Goal: Find specific page/section: Find specific page/section

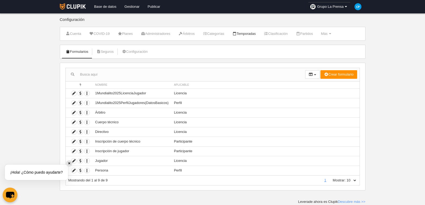
click at [247, 36] on link "Temporadas" at bounding box center [243, 34] width 29 height 8
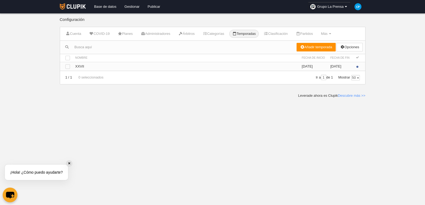
click at [206, 64] on td "Ver XXVII" at bounding box center [186, 66] width 226 height 9
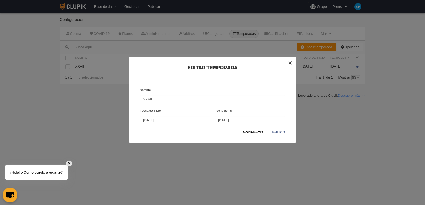
click at [293, 62] on button "×" at bounding box center [290, 63] width 12 height 12
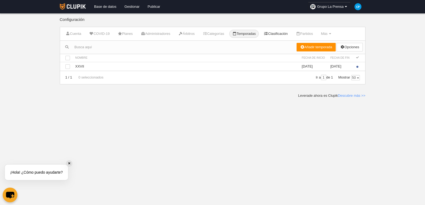
click at [274, 33] on link "Clasificación" at bounding box center [276, 34] width 30 height 8
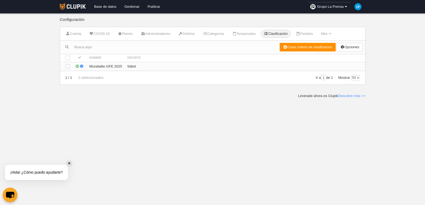
click at [261, 65] on td "fútbol" at bounding box center [245, 66] width 240 height 9
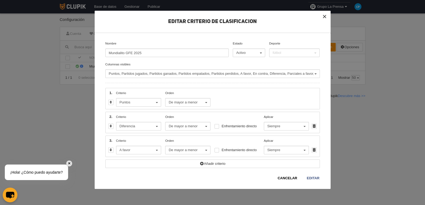
click at [325, 18] on button "×" at bounding box center [325, 17] width 12 height 12
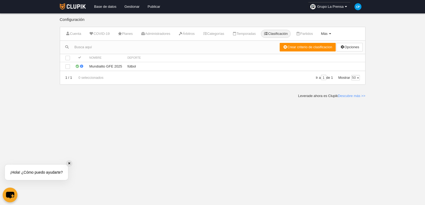
click at [333, 37] on link "Más Menú" at bounding box center [326, 34] width 16 height 8
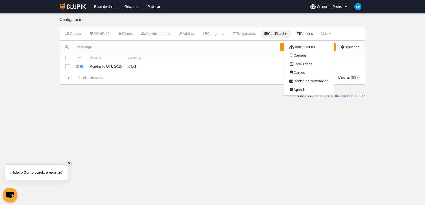
click at [316, 35] on link "Partidos" at bounding box center [304, 34] width 23 height 8
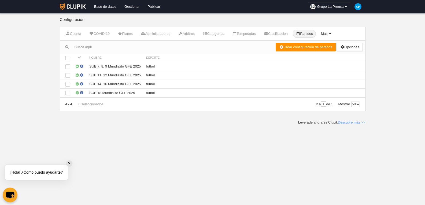
click at [327, 33] on span "Más" at bounding box center [324, 34] width 7 height 4
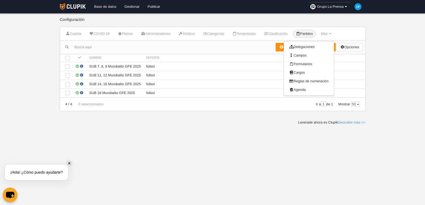
click at [106, 6] on link "Base de datos" at bounding box center [105, 6] width 30 height 13
